Goal: Download file/media

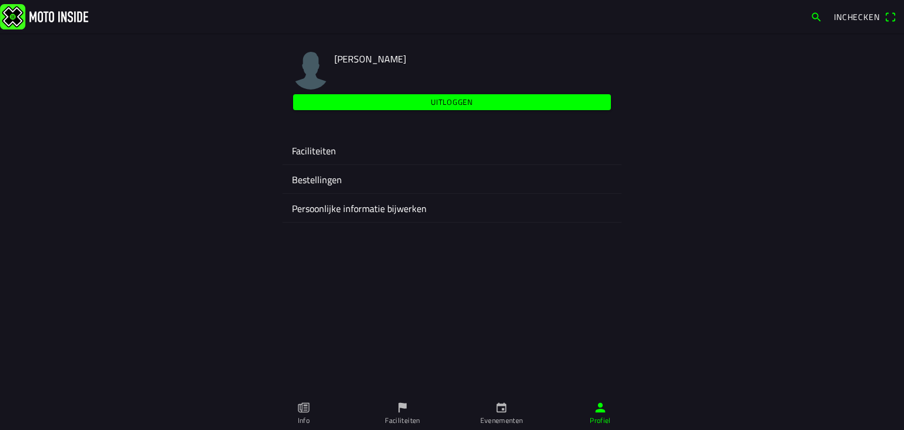
click at [497, 408] on icon "calendar" at bounding box center [502, 407] width 10 height 10
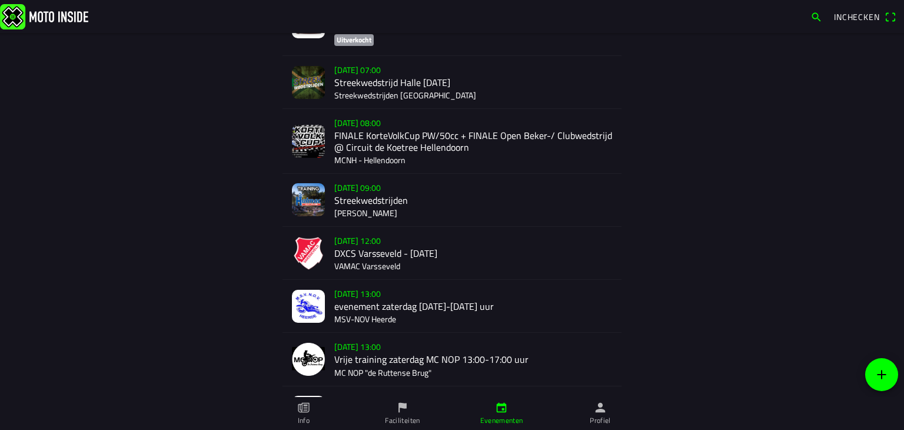
scroll to position [177, 0]
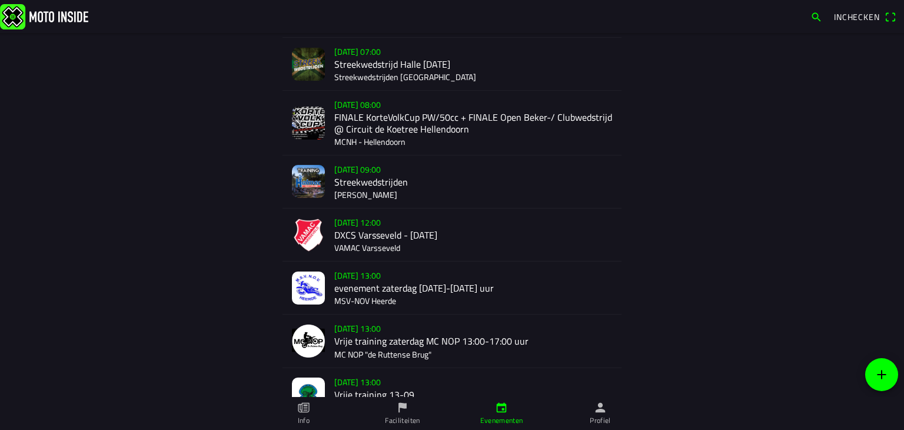
click at [374, 237] on div "[DATE] 12:00 DXCS Varsseveld - [DATE] VAMAC Varsseveld" at bounding box center [473, 234] width 278 height 52
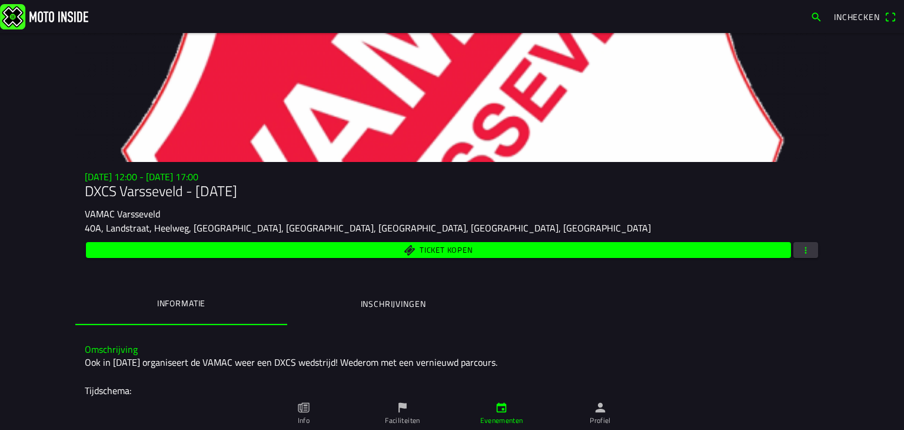
click at [801, 249] on span "button" at bounding box center [805, 250] width 11 height 16
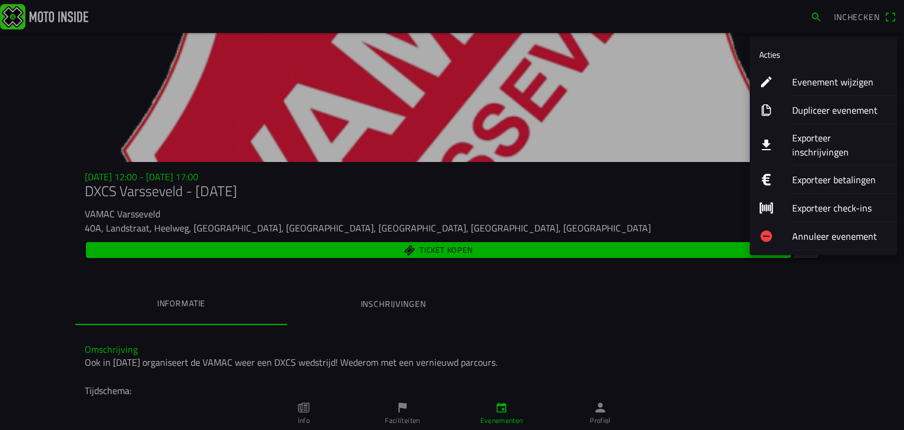
click at [790, 135] on button "Exporteer inschrijvingen" at bounding box center [823, 144] width 147 height 41
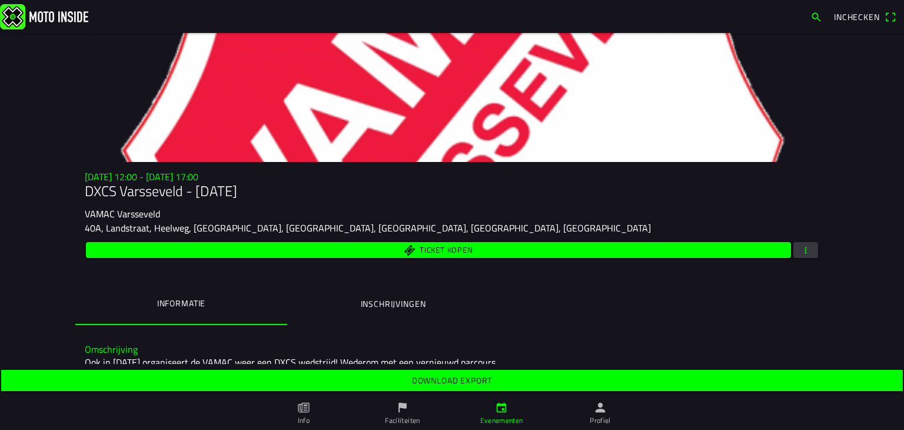
click at [0, 0] on slot "Download export" at bounding box center [0, 0] width 0 height 0
click at [207, 316] on button "Informatie" at bounding box center [181, 303] width 212 height 39
click at [0, 0] on slot "Download export" at bounding box center [0, 0] width 0 height 0
click at [502, 408] on icon "calendar" at bounding box center [502, 407] width 10 height 10
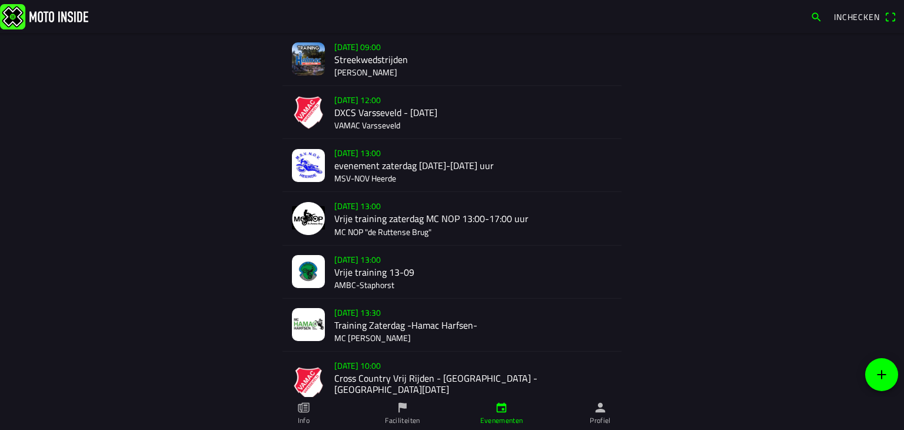
scroll to position [374, 0]
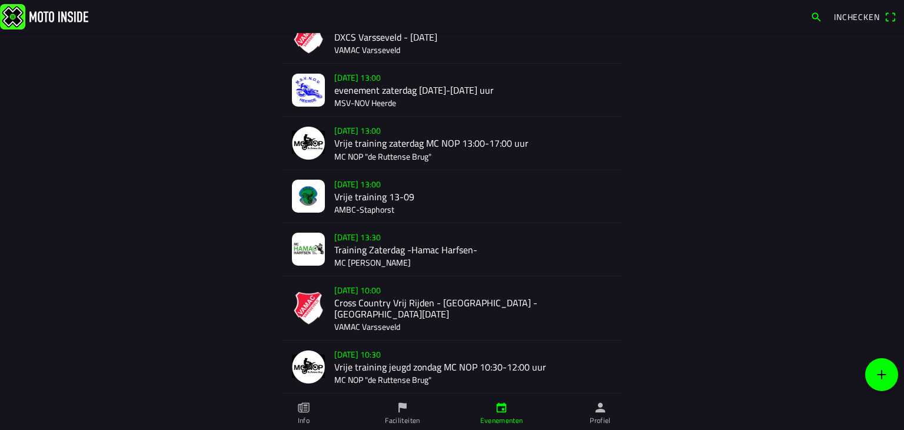
click at [390, 309] on div "[DATE] 10:00 Cross Country Vrij Rijden - [GEOGRAPHIC_DATA] - [GEOGRAPHIC_DATA][…" at bounding box center [473, 308] width 278 height 64
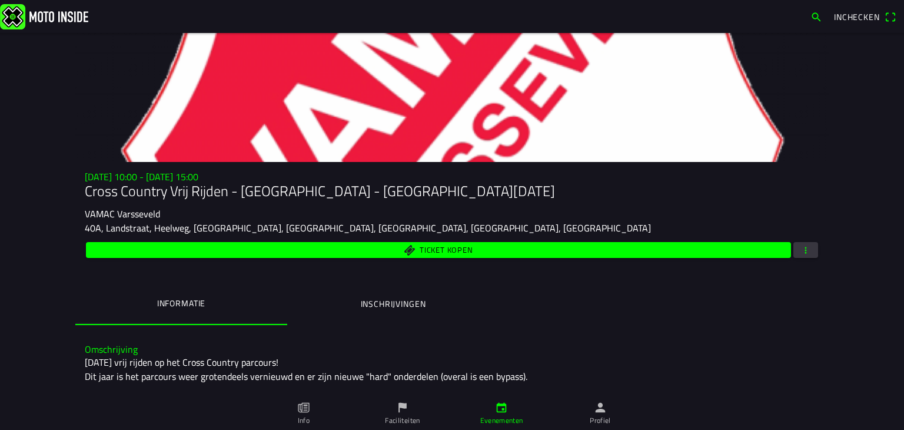
click at [795, 248] on button "button" at bounding box center [805, 250] width 25 height 16
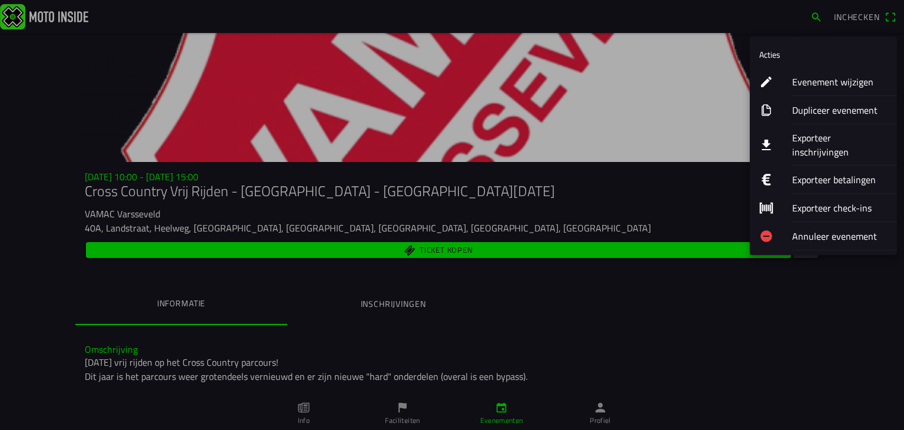
click at [786, 140] on button "Exporteer inschrijvingen" at bounding box center [823, 144] width 147 height 41
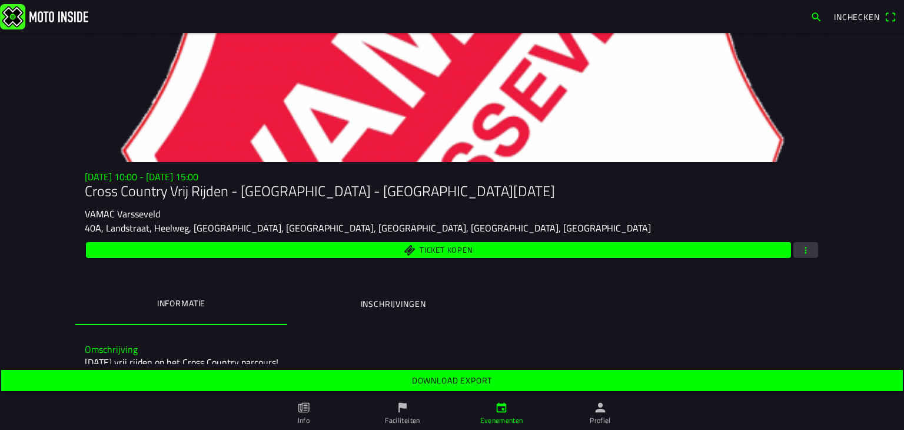
click at [0, 0] on slot "Download export" at bounding box center [0, 0] width 0 height 0
